Goal: Navigation & Orientation: Find specific page/section

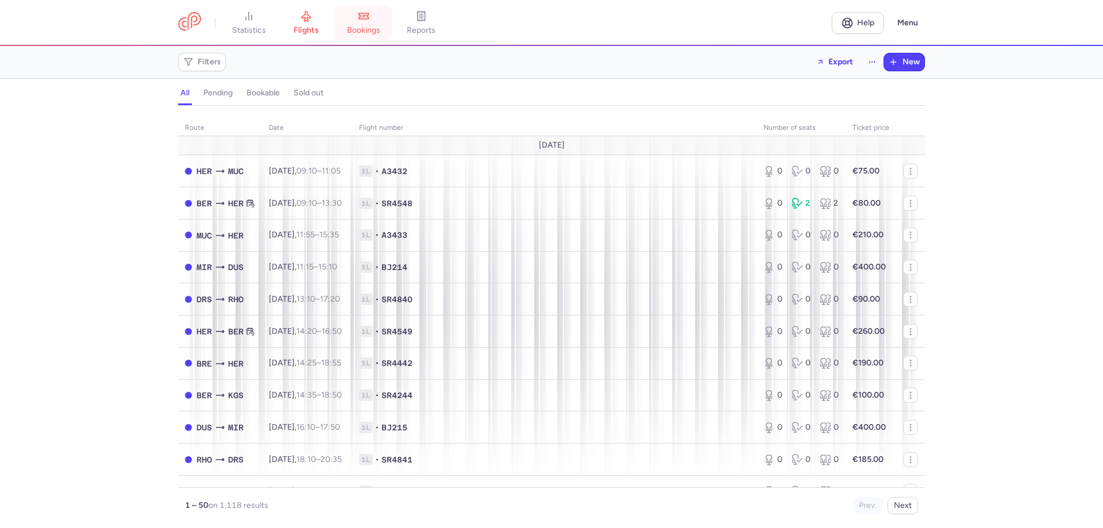
click at [369, 18] on icon at bounding box center [363, 15] width 11 height 11
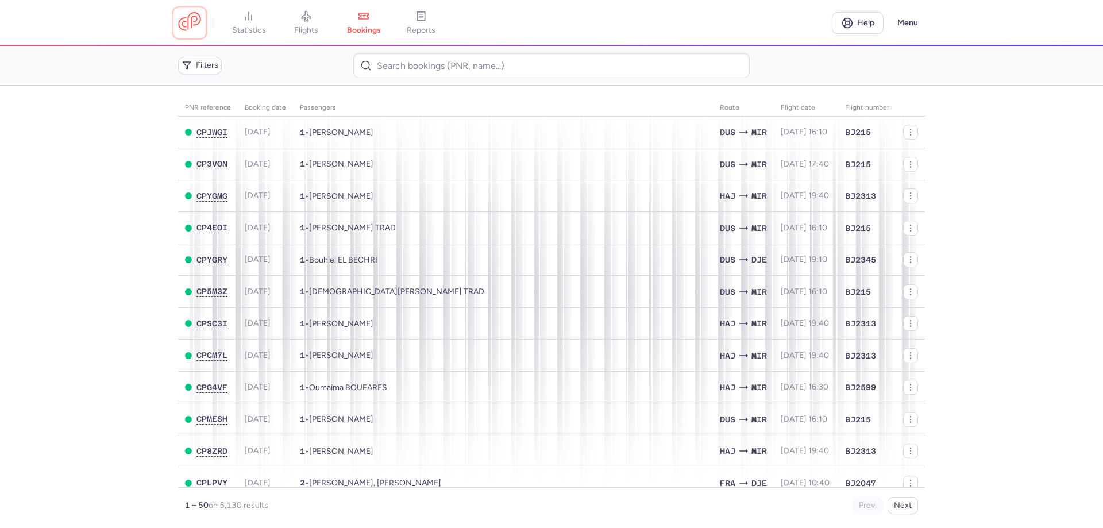
click at [193, 28] on link at bounding box center [189, 22] width 23 height 21
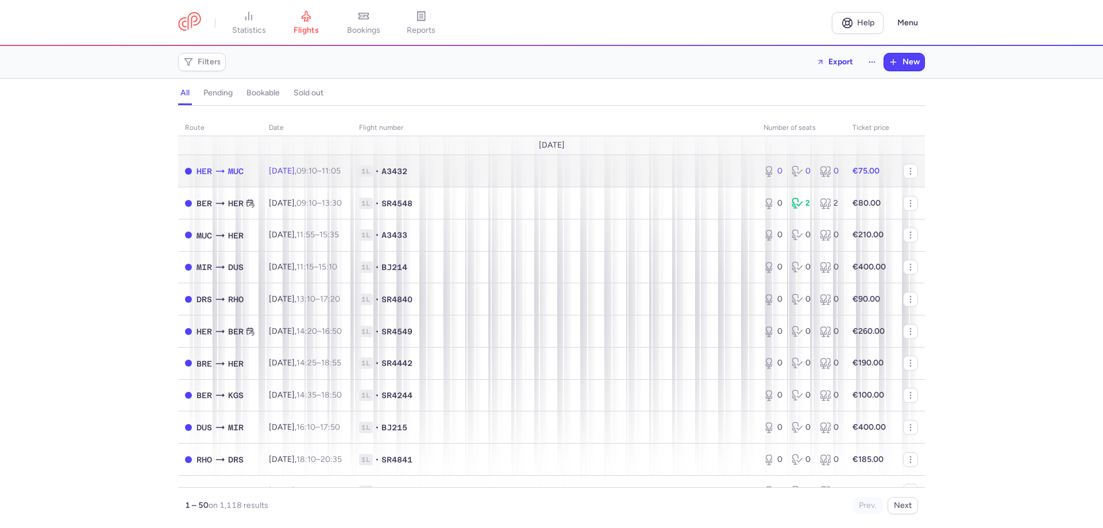
click at [430, 183] on td "1L • A3432" at bounding box center [554, 171] width 404 height 32
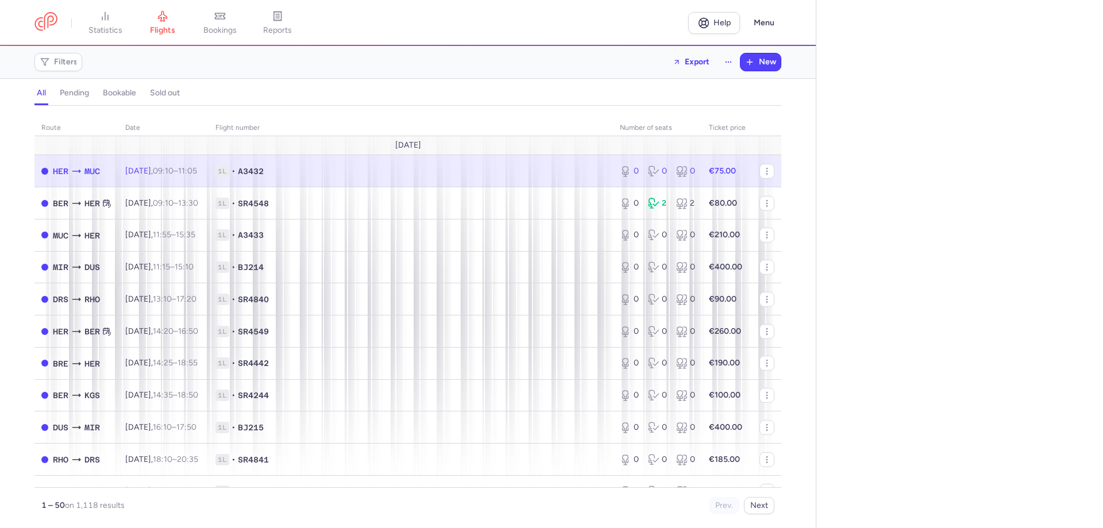
select select "days"
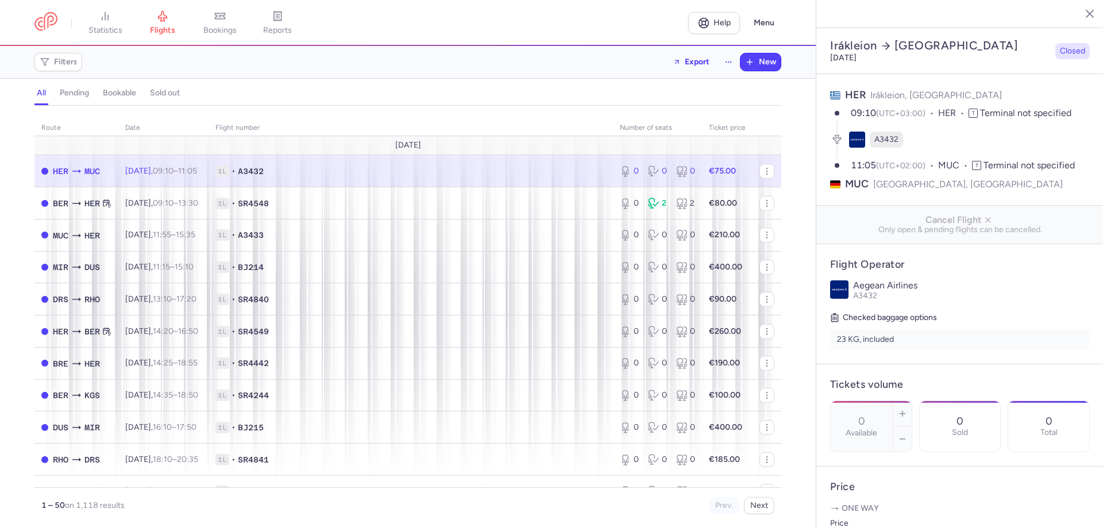
click at [1077, 16] on icon "button" at bounding box center [1080, 12] width 11 height 11
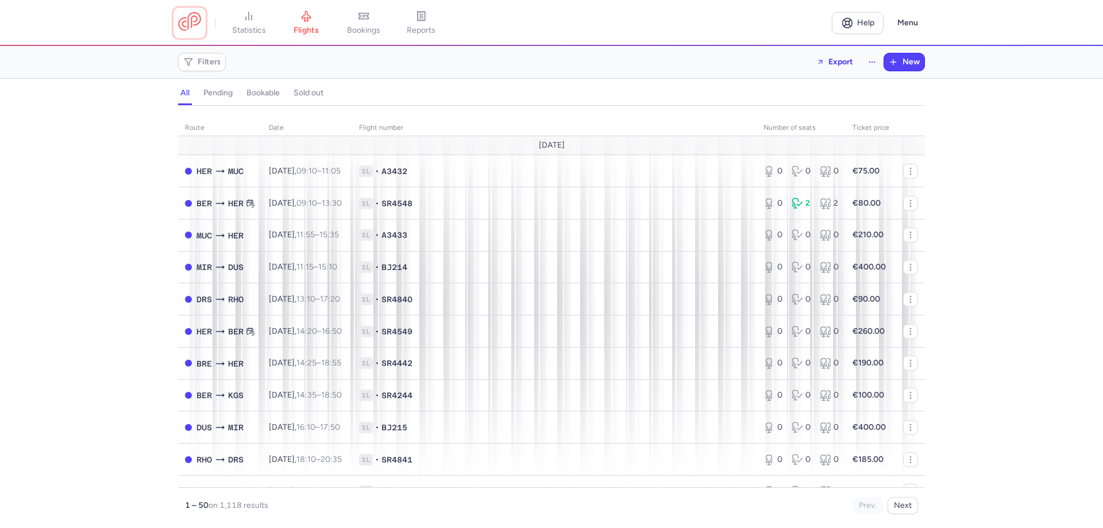
click at [190, 29] on link at bounding box center [189, 22] width 23 height 21
click at [362, 28] on span "bookings" at bounding box center [363, 30] width 33 height 10
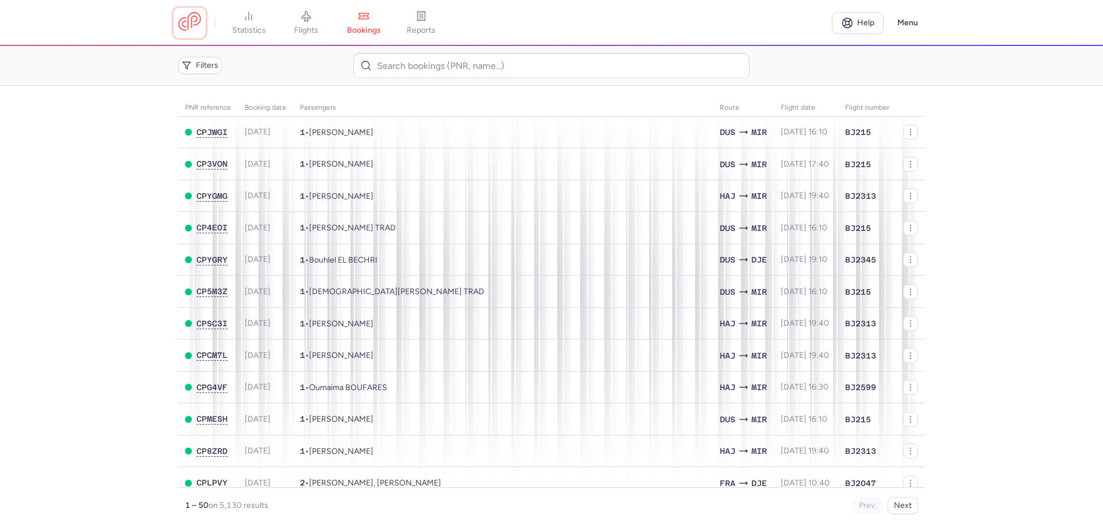
click at [190, 19] on link at bounding box center [189, 22] width 23 height 21
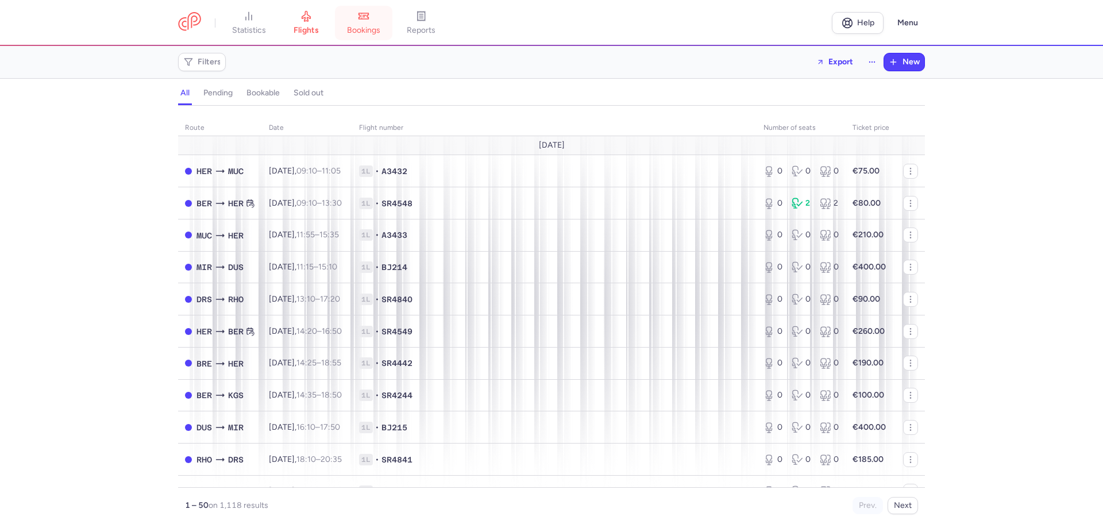
click at [369, 24] on link "bookings" at bounding box center [363, 22] width 57 height 25
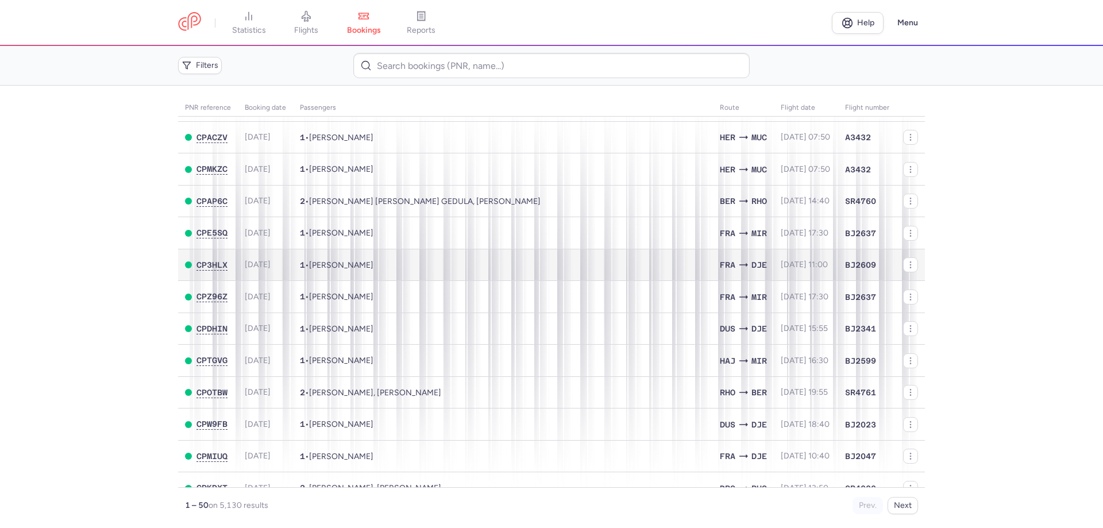
scroll to position [1223, 0]
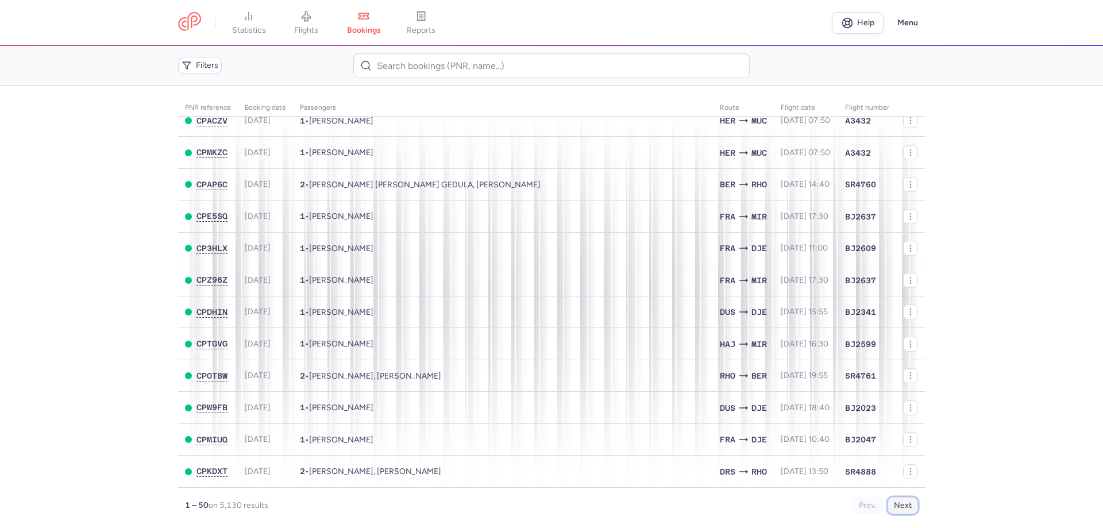
click at [896, 509] on button "Next" at bounding box center [902, 505] width 30 height 17
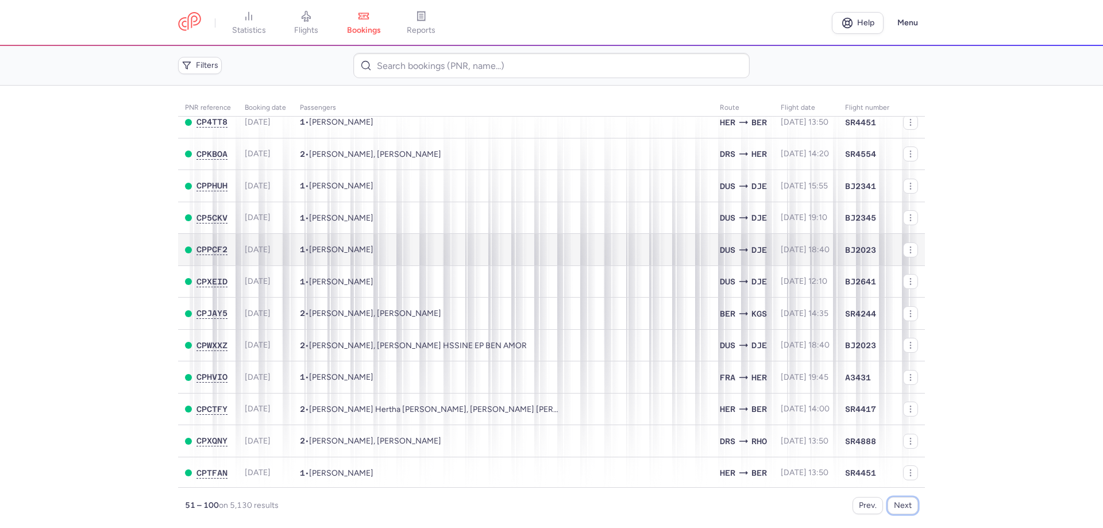
scroll to position [0, 0]
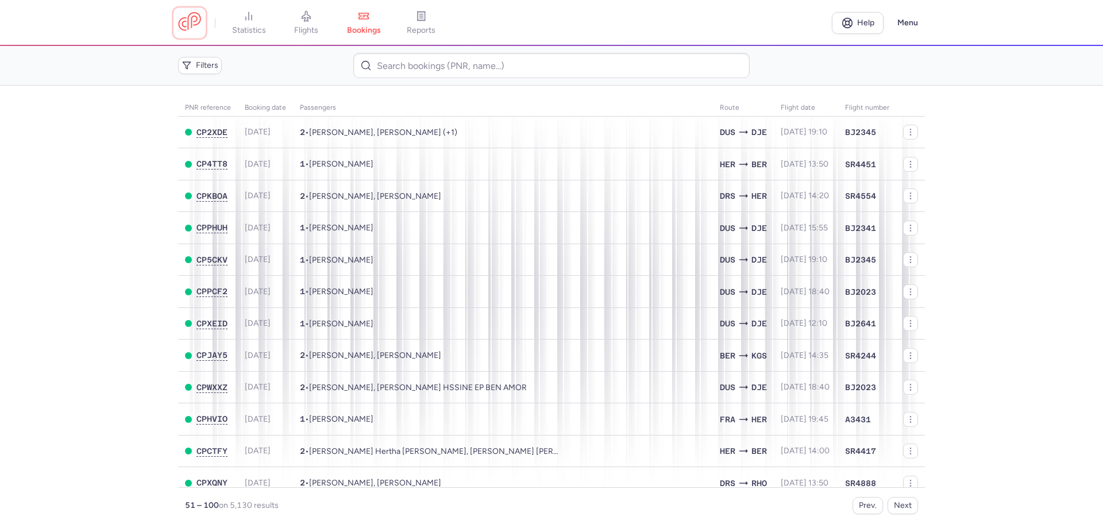
click at [200, 17] on link at bounding box center [189, 22] width 23 height 21
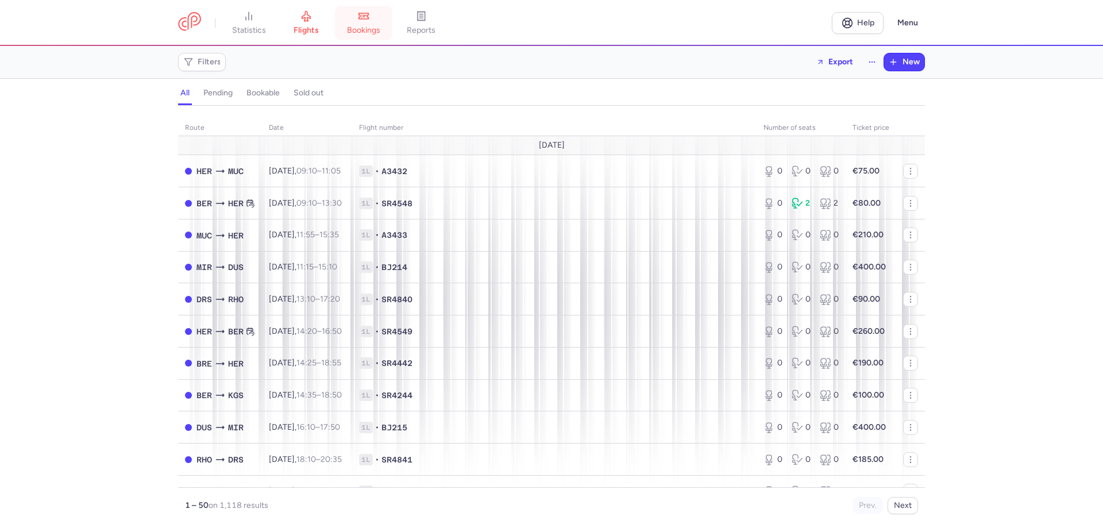
click at [370, 27] on span "bookings" at bounding box center [363, 30] width 33 height 10
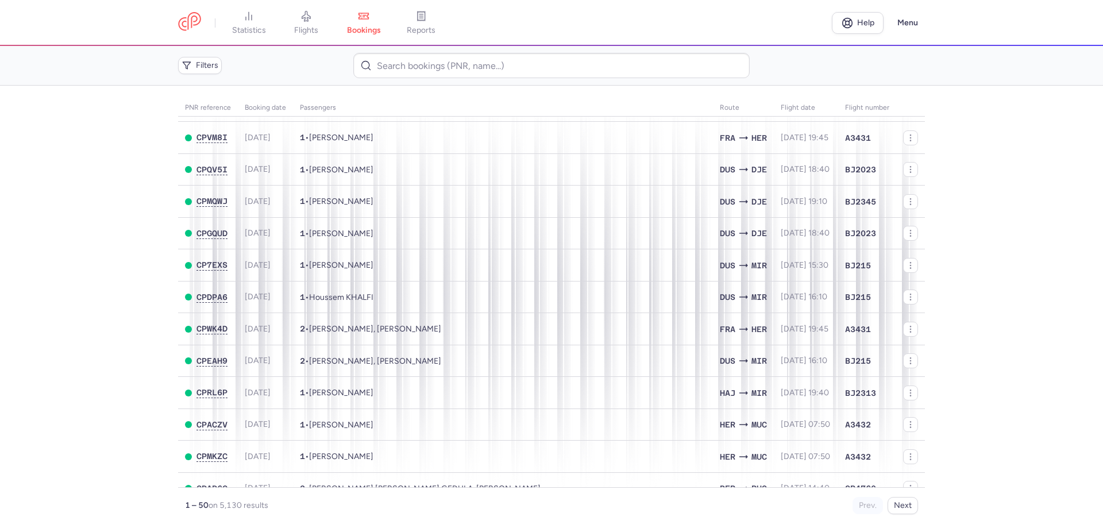
scroll to position [1223, 0]
